Goal: Transaction & Acquisition: Download file/media

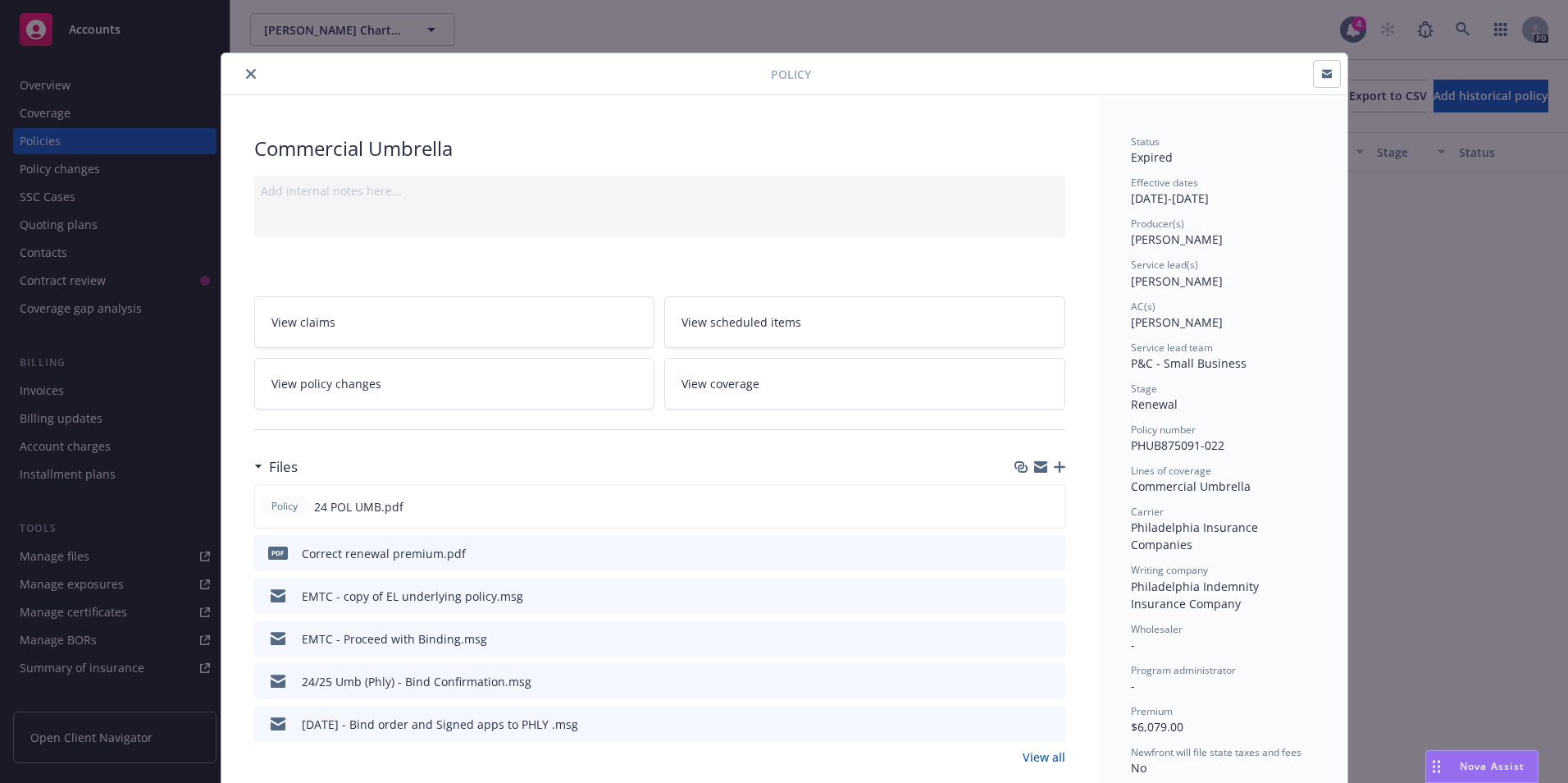
scroll to position [848, 0]
click at [246, 77] on icon "close" at bounding box center [251, 73] width 10 height 10
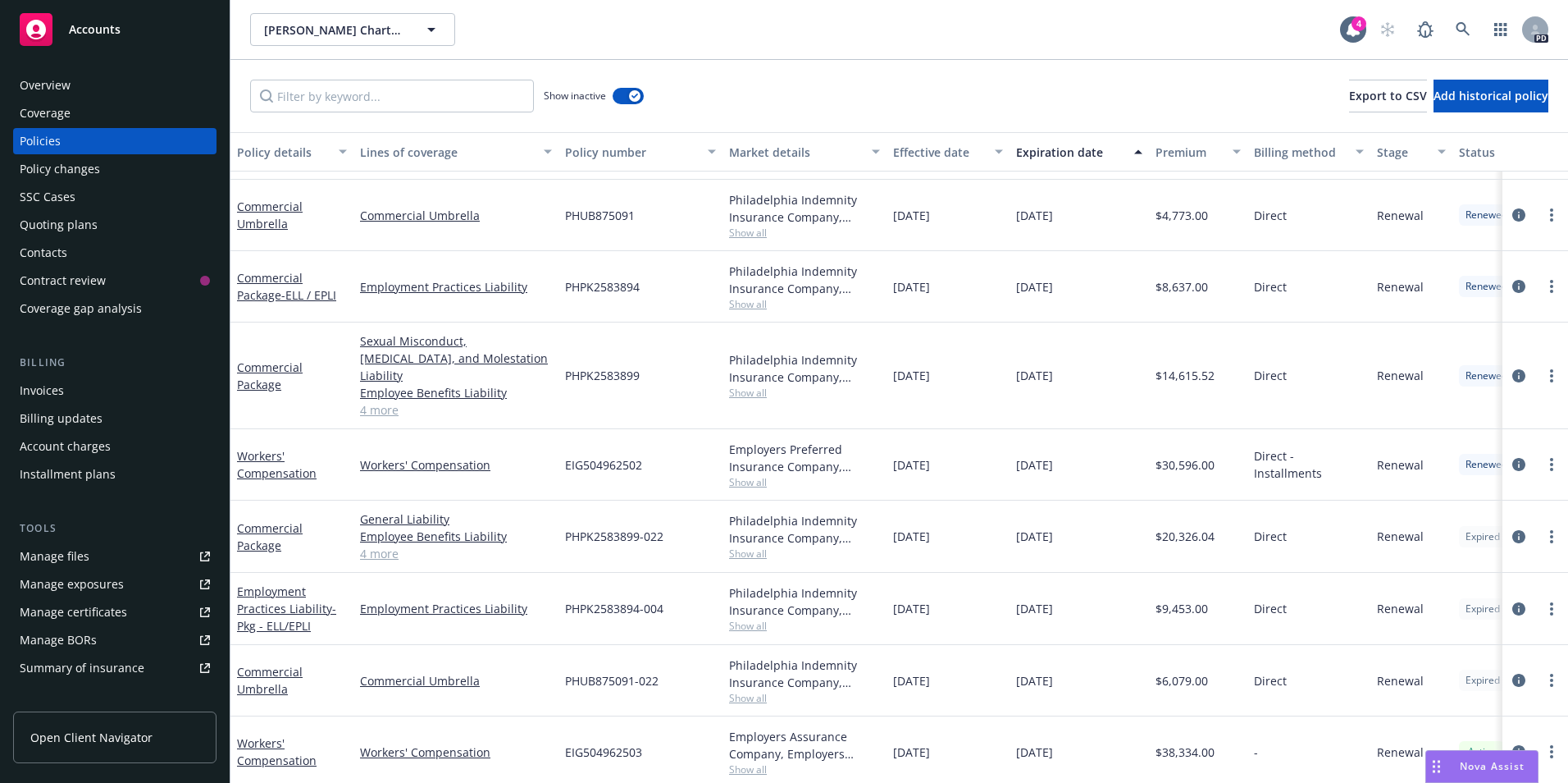
scroll to position [848, 0]
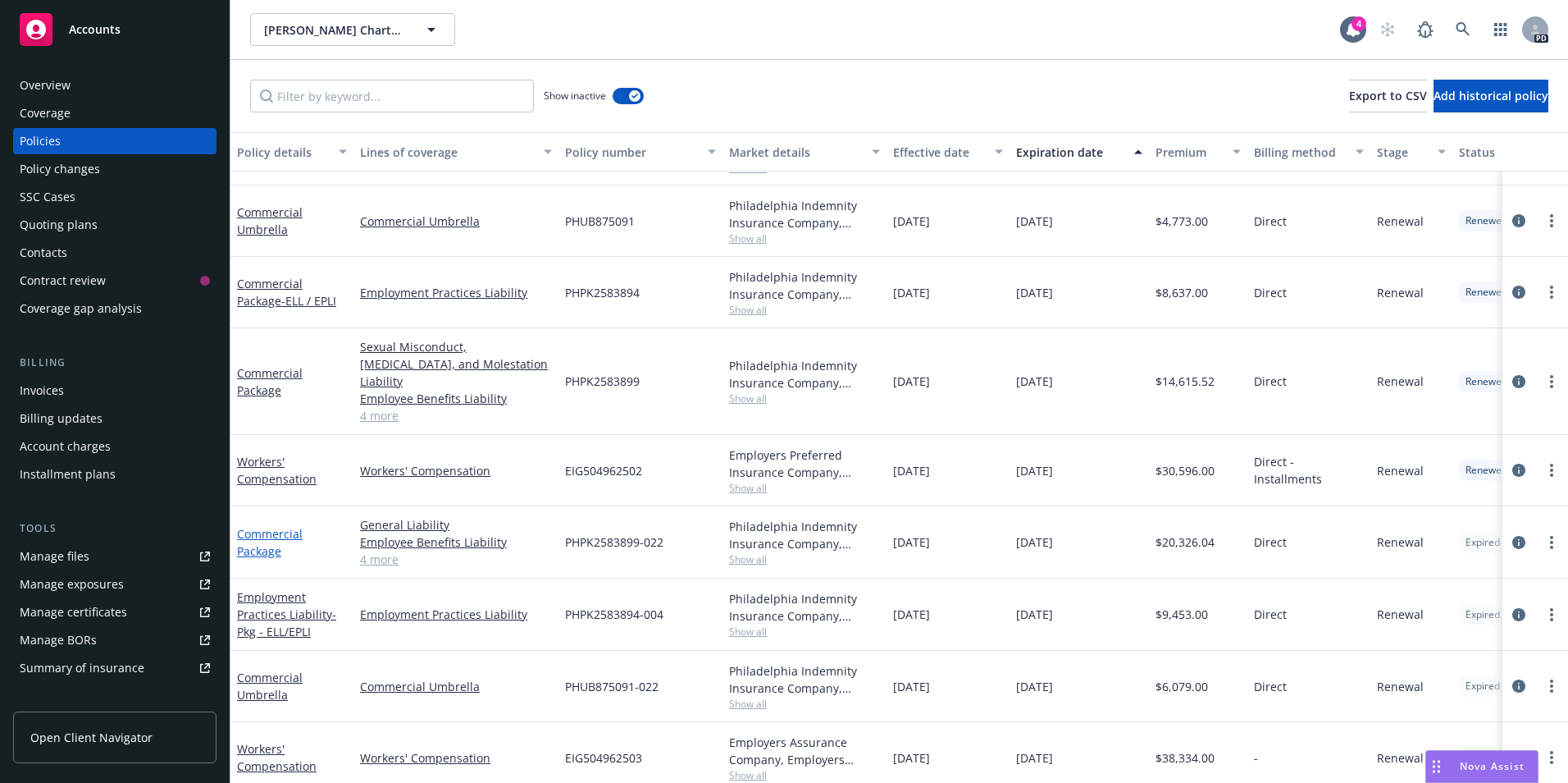
click at [268, 529] on link "Commercial Package" at bounding box center [269, 542] width 66 height 33
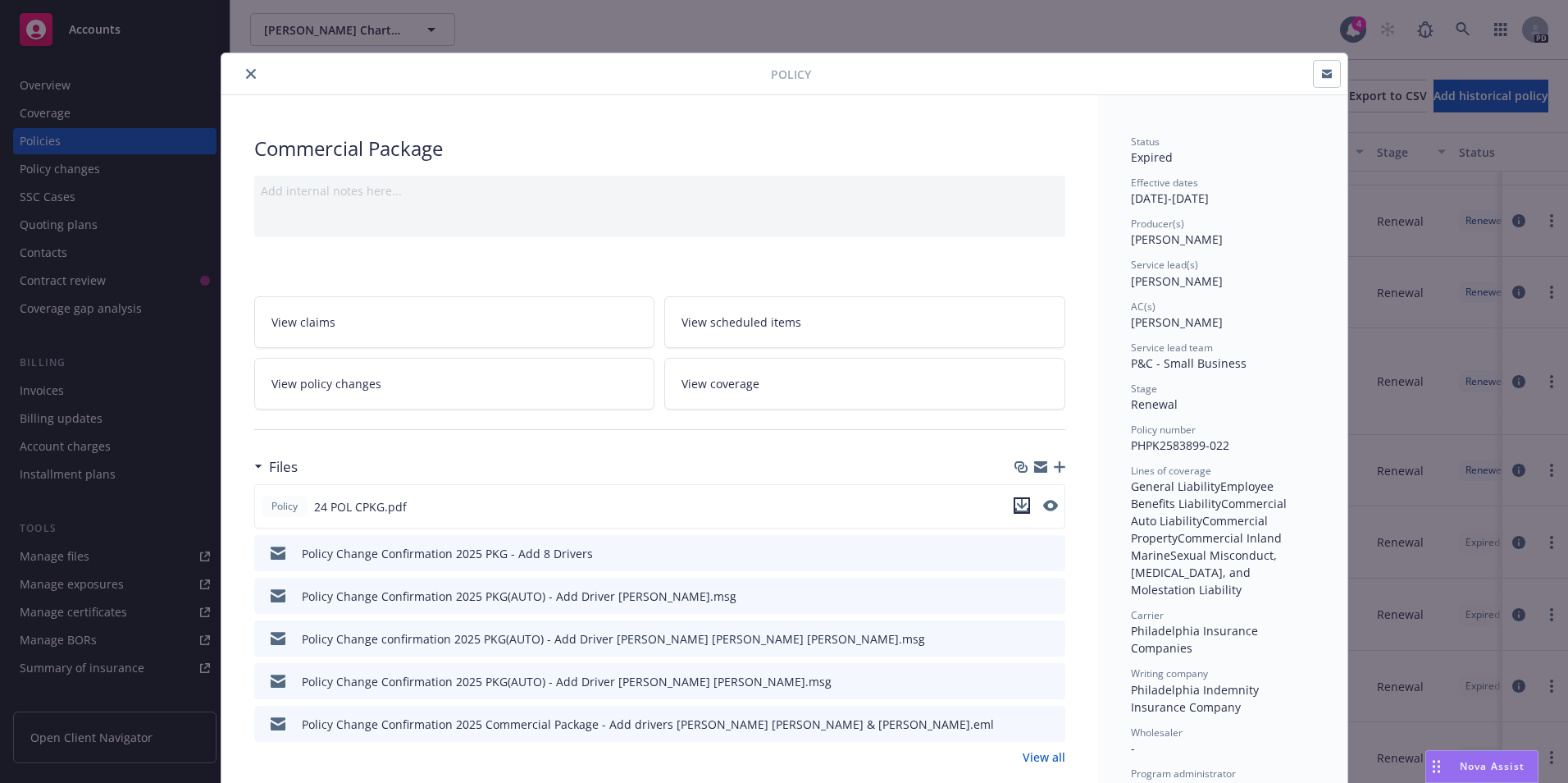
click at [1015, 505] on icon "download file" at bounding box center [1021, 505] width 13 height 13
click at [246, 78] on icon "close" at bounding box center [251, 73] width 10 height 10
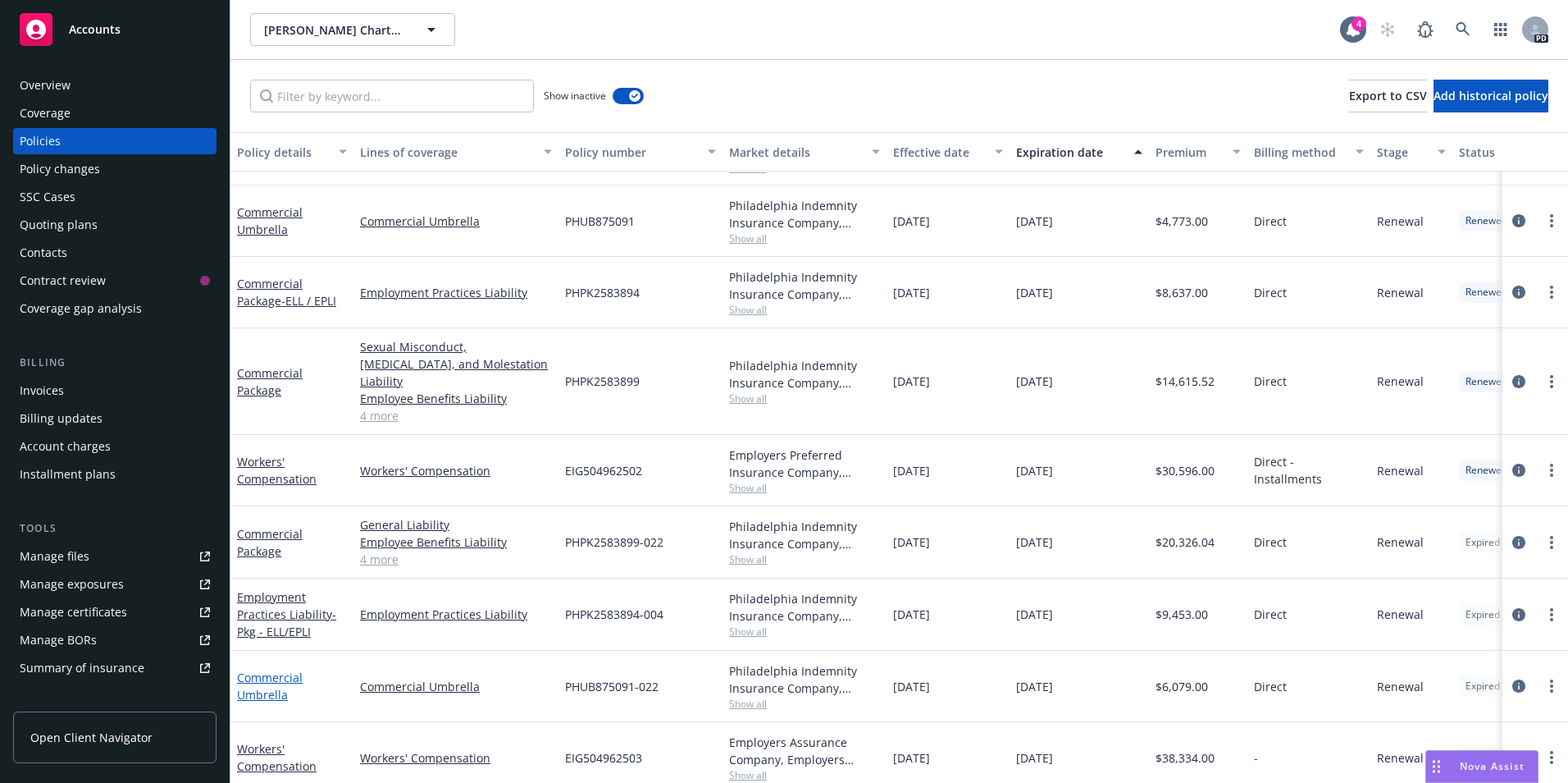
click at [264, 669] on link "Commercial Umbrella" at bounding box center [269, 685] width 66 height 33
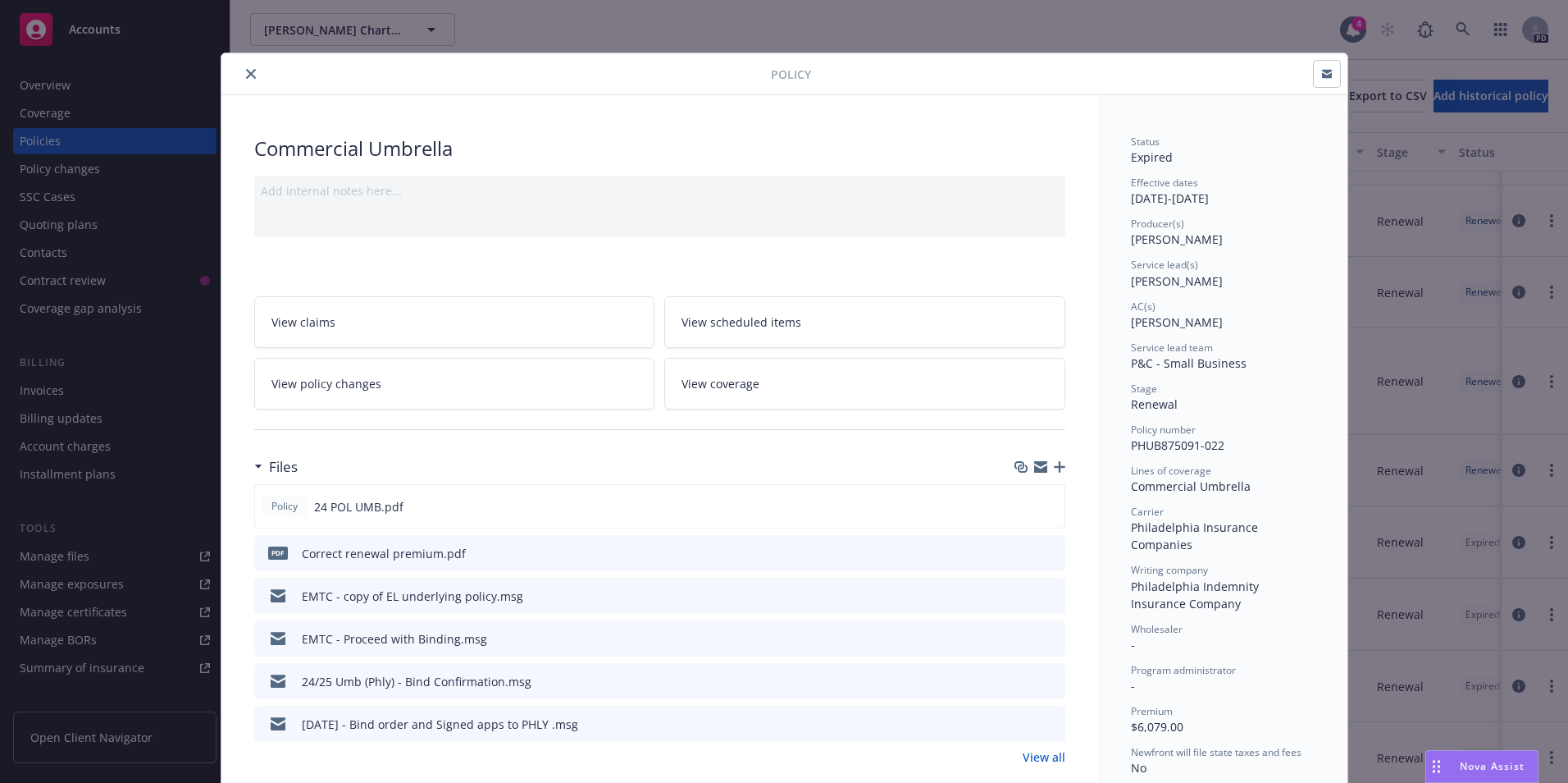
scroll to position [49, 0]
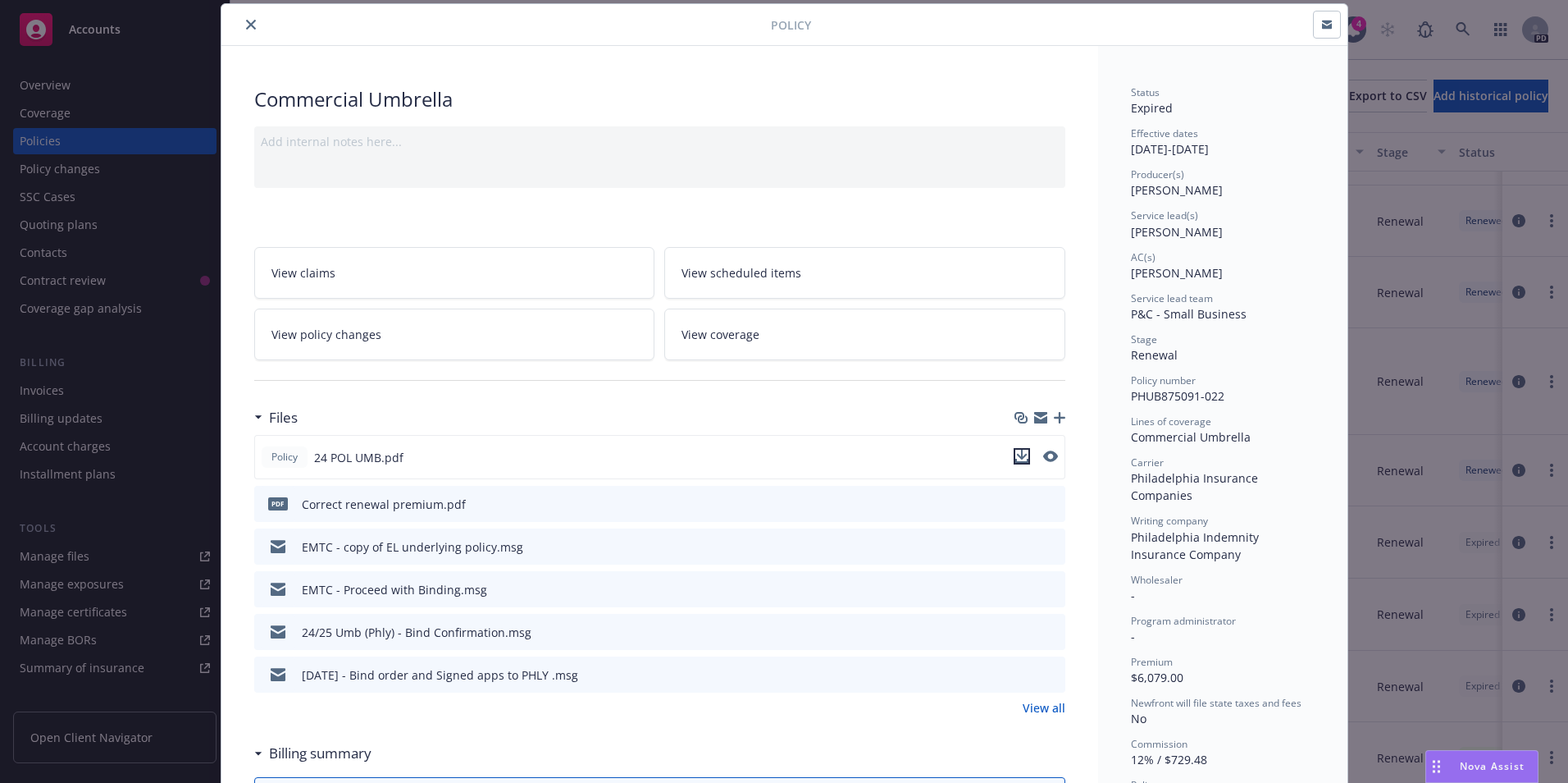
click at [1015, 454] on icon "download file" at bounding box center [1021, 456] width 13 height 13
